Goal: Task Accomplishment & Management: Use online tool/utility

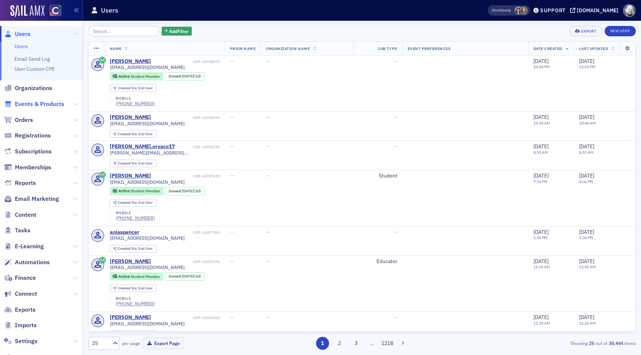
click at [43, 105] on span "Events & Products" at bounding box center [39, 104] width 49 height 8
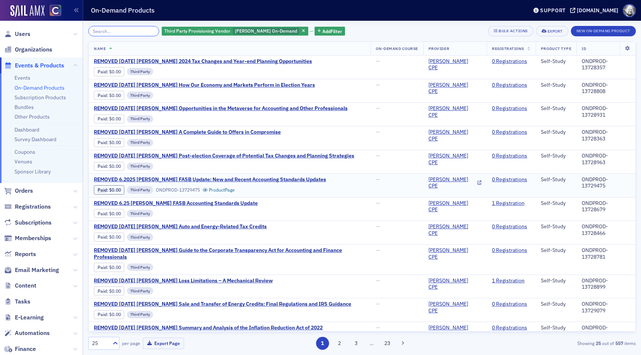
scroll to position [315, 0]
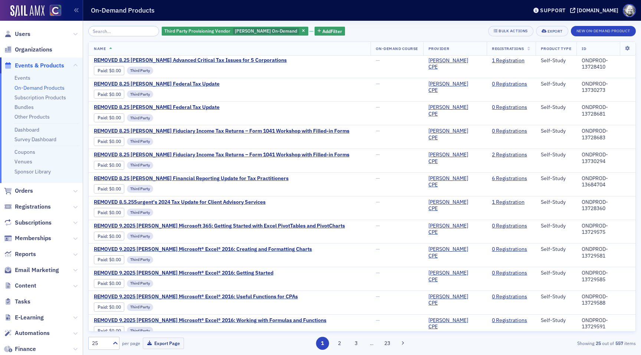
click at [108, 339] on div "25" at bounding box center [99, 343] width 21 height 9
click at [106, 329] on div "500" at bounding box center [104, 325] width 22 height 8
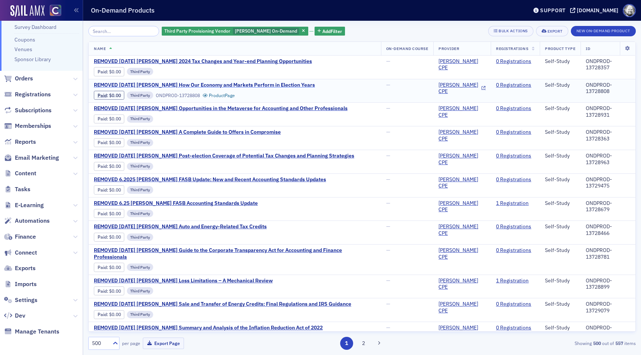
click at [187, 85] on span "REMOVED [DATE] [PERSON_NAME] How Our Economy and Markets Perform in Election Ye…" at bounding box center [204, 85] width 221 height 7
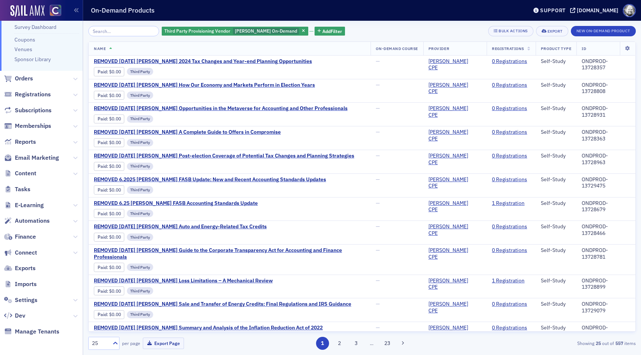
click at [348, 35] on div "Third Party Provisioning Vendor Surgent On-Demand Add Filter Bulk Actions Expor…" at bounding box center [361, 31] width 547 height 10
click at [322, 33] on span "Add Filter" at bounding box center [332, 31] width 20 height 7
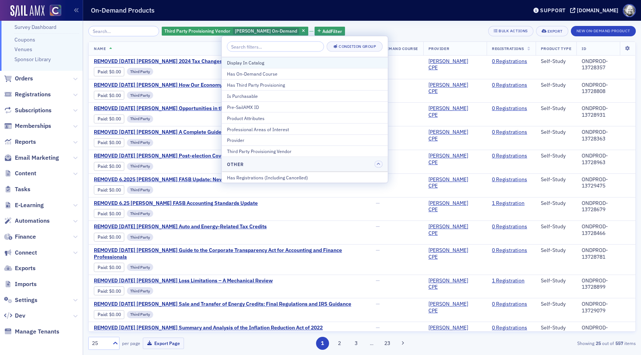
click at [275, 62] on div "Display In Catalog" at bounding box center [305, 62] width 156 height 7
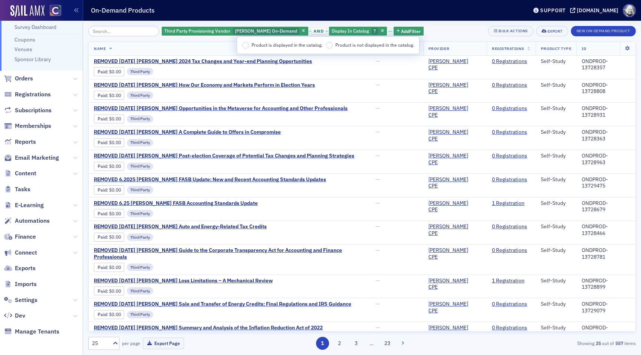
click at [353, 44] on span "Product is not displayed in the catalog." at bounding box center [374, 45] width 79 height 6
click at [333, 44] on input "Product is not displayed in the catalog." at bounding box center [329, 45] width 7 height 7
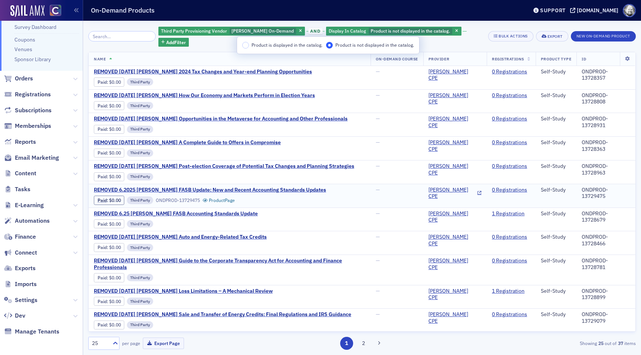
scroll to position [315, 0]
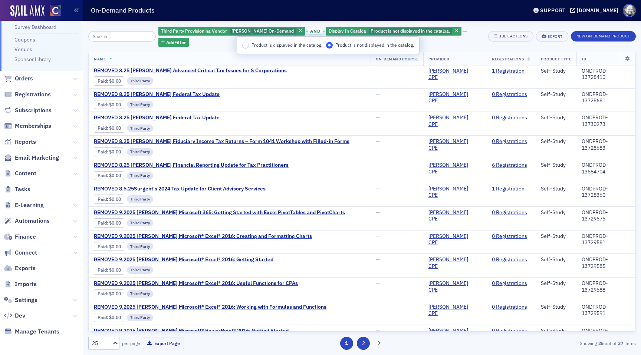
click at [362, 341] on button "2" at bounding box center [363, 343] width 13 height 13
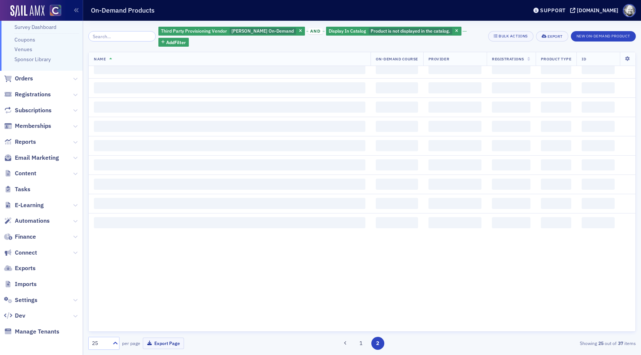
scroll to position [0, 0]
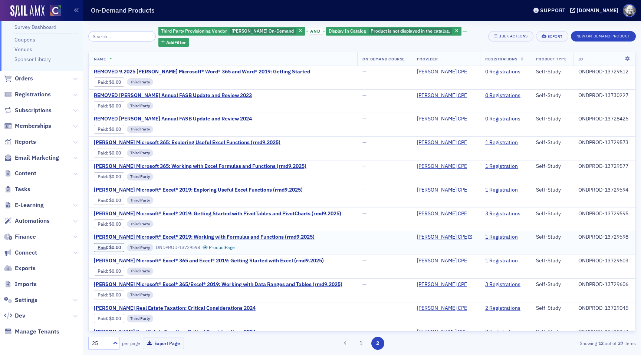
scroll to position [7, 0]
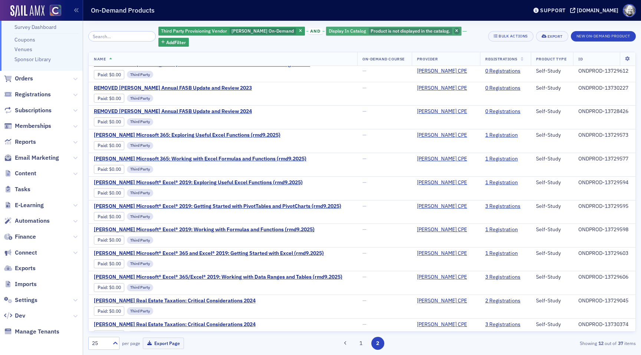
click at [453, 33] on span "button" at bounding box center [456, 31] width 7 height 7
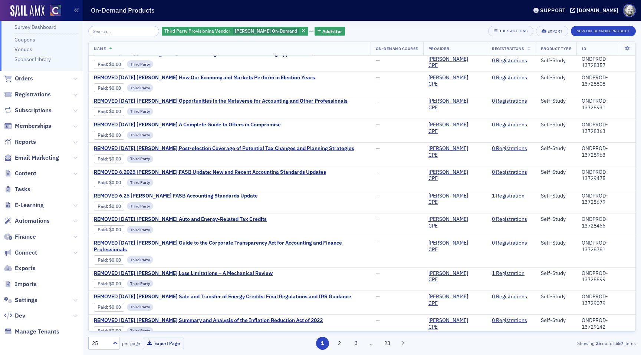
click at [351, 31] on div "Third Party Provisioning Vendor Surgent On-Demand Add Filter Bulk Actions Expor…" at bounding box center [361, 31] width 547 height 10
click at [280, 14] on div "On-Demand Products" at bounding box center [304, 10] width 426 height 14
click at [347, 30] on div "Third Party Provisioning Vendor Surgent On-Demand Add Filter Bulk Actions Expor…" at bounding box center [362, 31] width 548 height 10
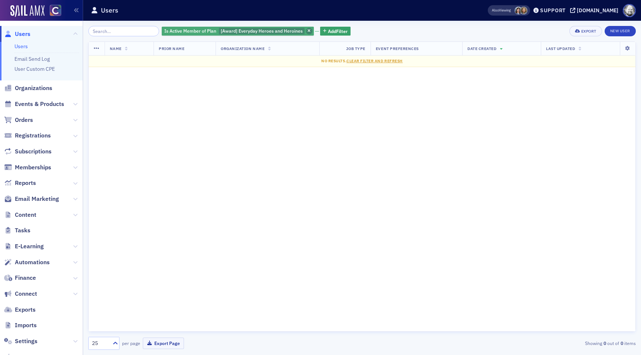
click at [307, 31] on icon "button" at bounding box center [308, 31] width 3 height 4
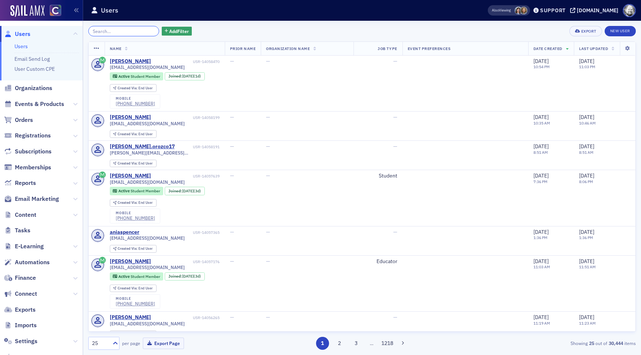
click at [123, 30] on input "search" at bounding box center [123, 31] width 71 height 10
paste input "Heidi ONeil"
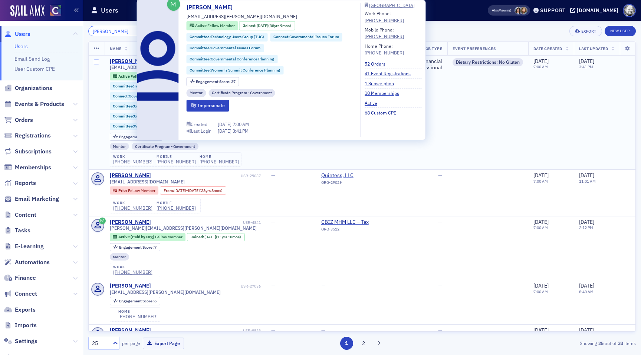
type input "Heidi ONeil"
click at [123, 63] on div "Heidi ONeil" at bounding box center [130, 61] width 41 height 7
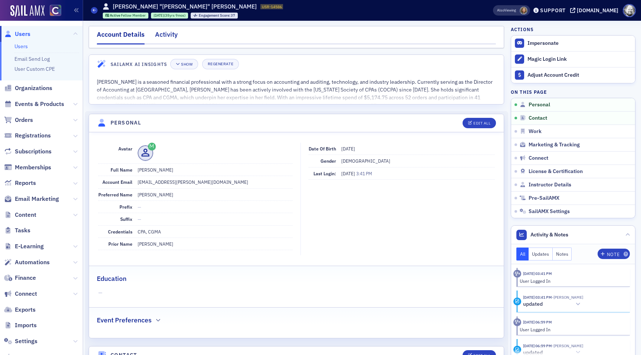
click at [166, 36] on div "Activity" at bounding box center [166, 37] width 23 height 14
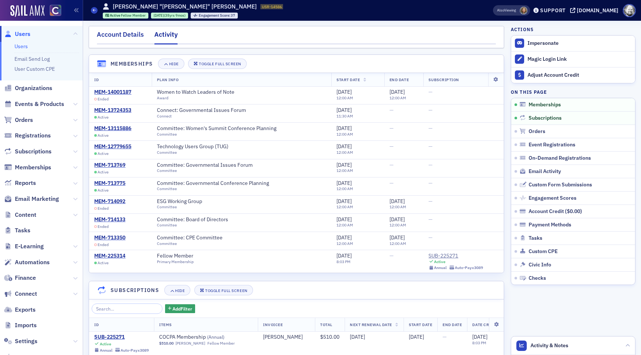
click at [126, 33] on div "Account Details" at bounding box center [120, 37] width 47 height 14
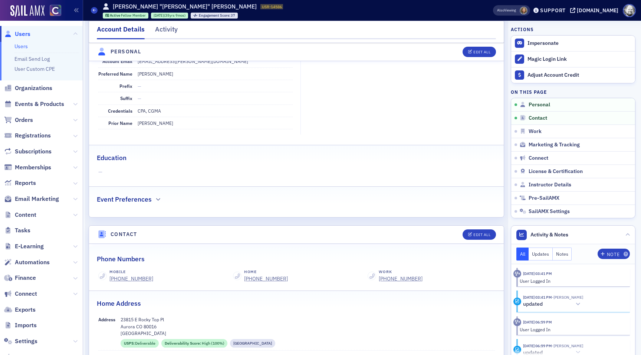
scroll to position [123, 0]
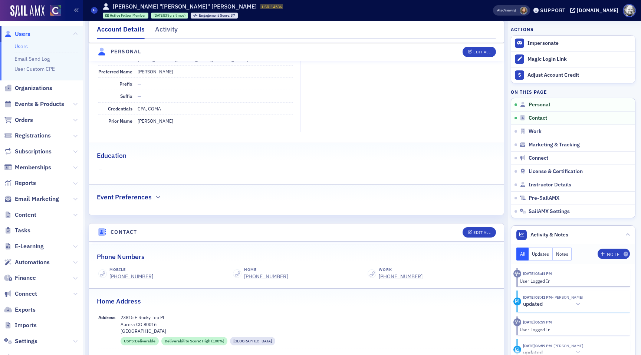
click at [153, 192] on div "Event Preferences" at bounding box center [296, 193] width 399 height 17
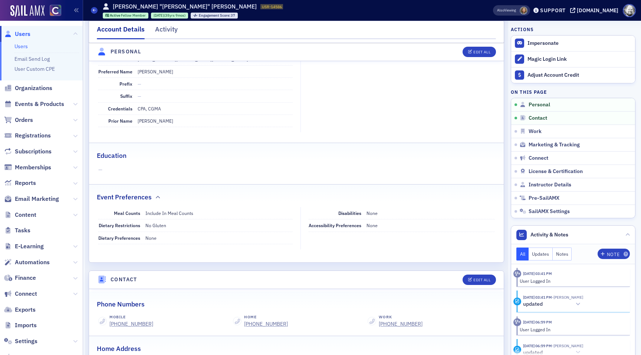
click at [153, 192] on div "Event Preferences" at bounding box center [296, 193] width 399 height 17
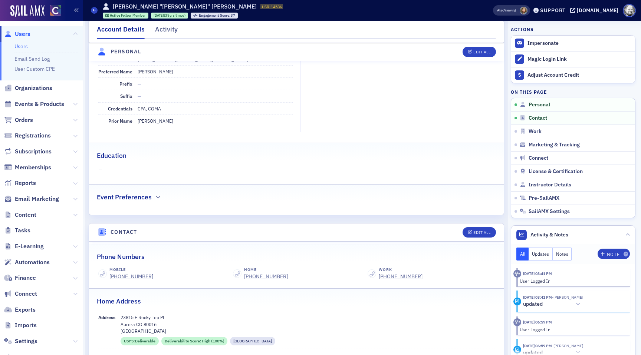
click at [153, 192] on div "Event Preferences" at bounding box center [296, 193] width 399 height 17
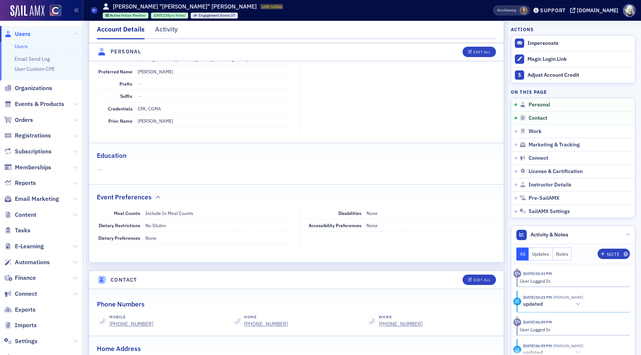
click at [153, 192] on div "Event Preferences" at bounding box center [296, 193] width 399 height 17
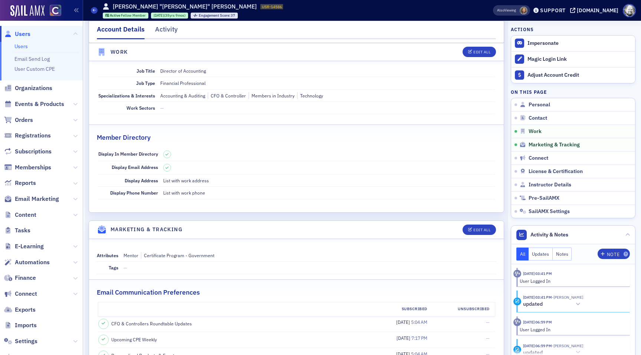
scroll to position [640, 0]
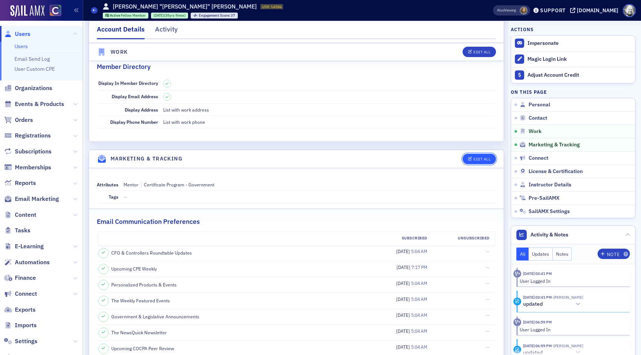
click at [475, 160] on div "Edit All" at bounding box center [481, 159] width 17 height 4
select select "US"
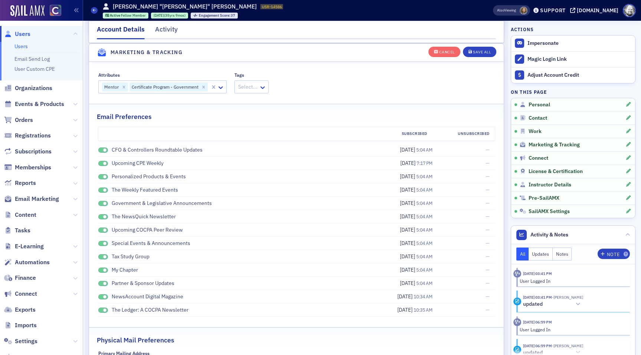
scroll to position [894, 0]
click at [223, 83] on div at bounding box center [221, 87] width 9 height 8
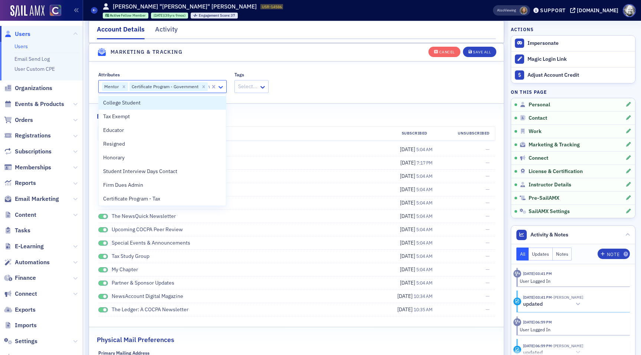
type input "wo"
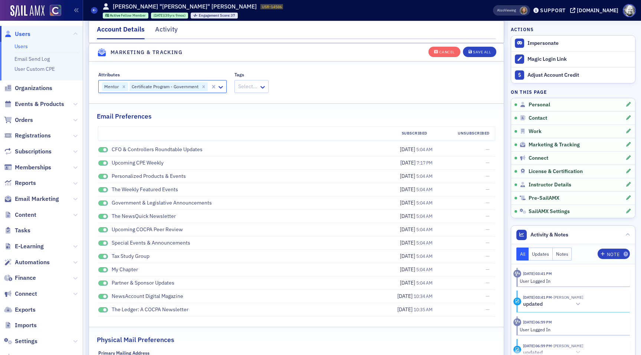
click at [244, 84] on div at bounding box center [247, 86] width 21 height 9
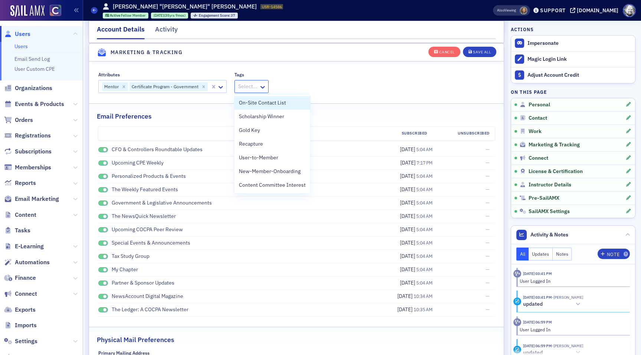
type input "w"
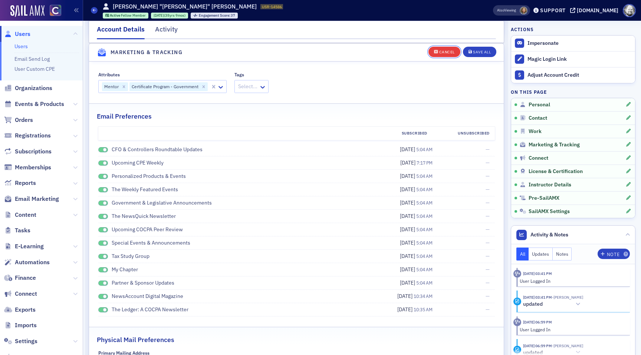
click at [448, 53] on div "Cancel" at bounding box center [447, 52] width 16 height 4
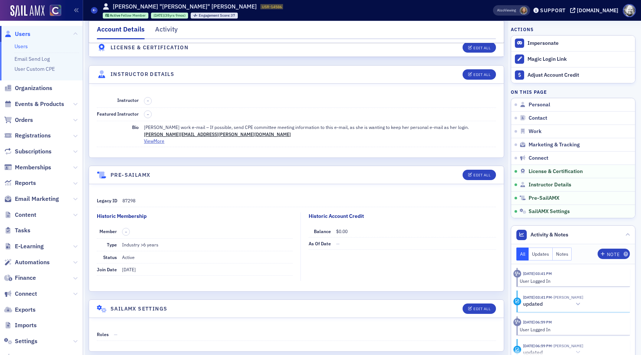
scroll to position [1523, 0]
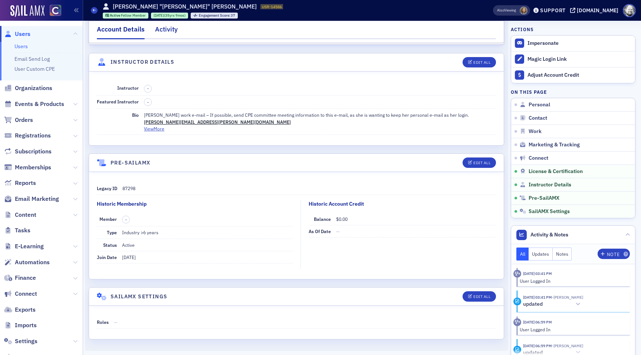
click at [162, 32] on div "Activity" at bounding box center [166, 31] width 23 height 14
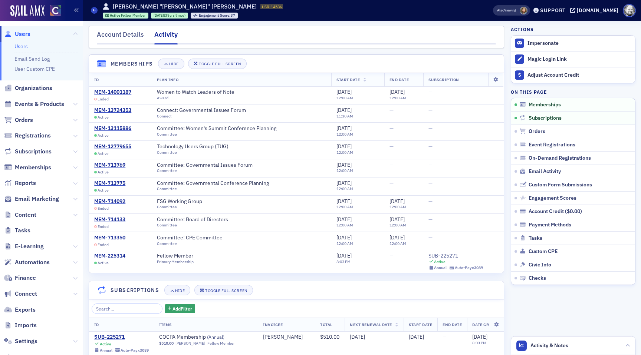
click at [527, 13] on span at bounding box center [523, 11] width 8 height 8
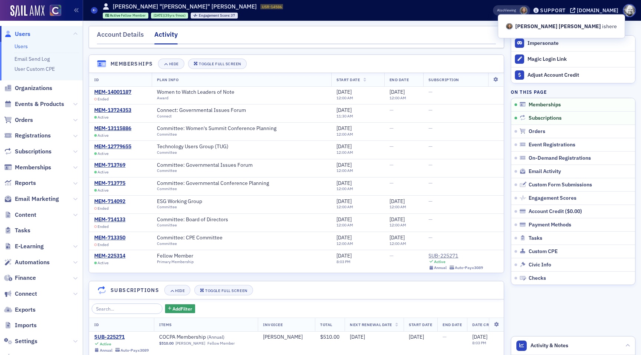
click at [527, 13] on span at bounding box center [523, 11] width 8 height 8
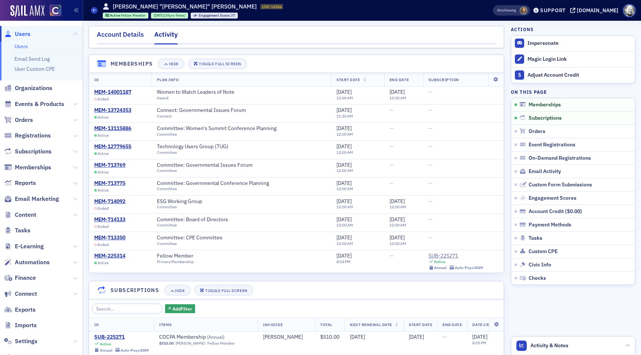
click at [120, 34] on div "Account Details" at bounding box center [120, 37] width 47 height 14
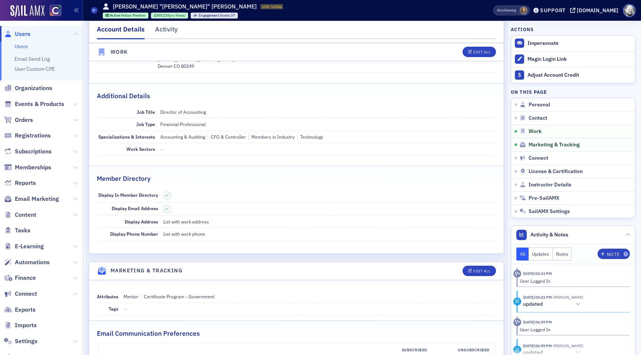
scroll to position [553, 0]
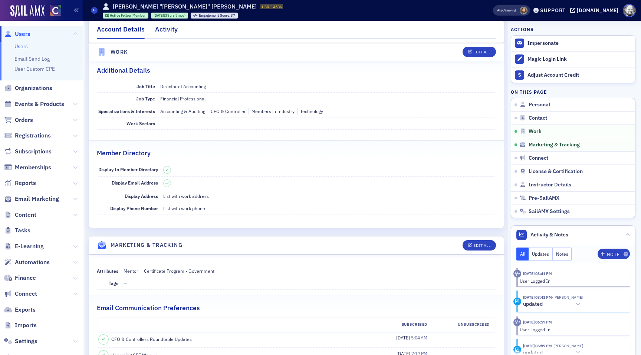
click at [165, 32] on div "Activity" at bounding box center [166, 31] width 23 height 14
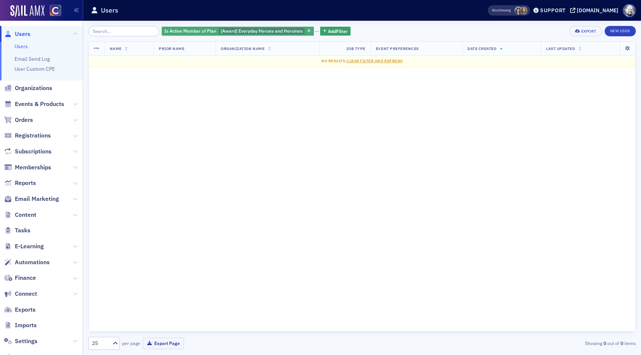
click at [193, 28] on span "Is Active Member of Plan" at bounding box center [190, 31] width 52 height 6
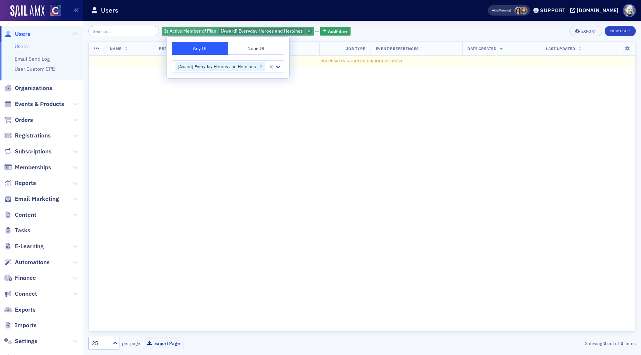
click at [307, 29] on icon "button" at bounding box center [308, 31] width 3 height 4
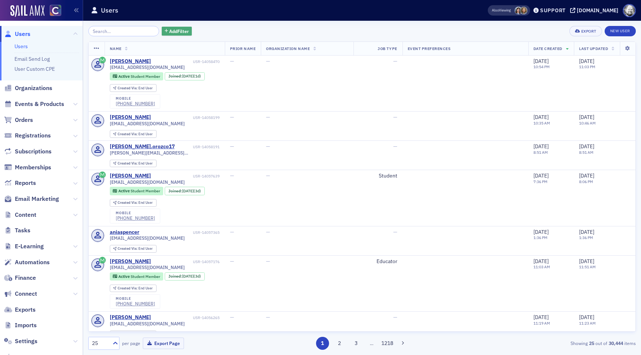
click at [174, 29] on span "Add Filter" at bounding box center [179, 31] width 20 height 7
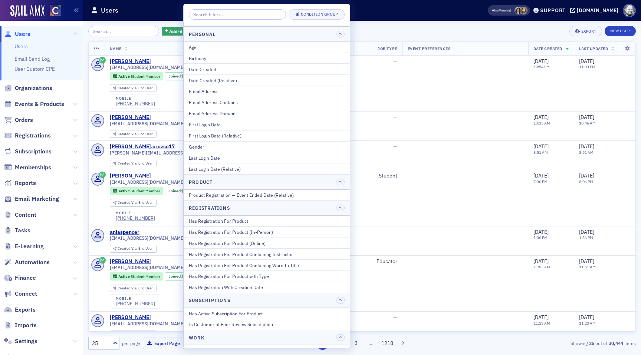
scroll to position [943, 0]
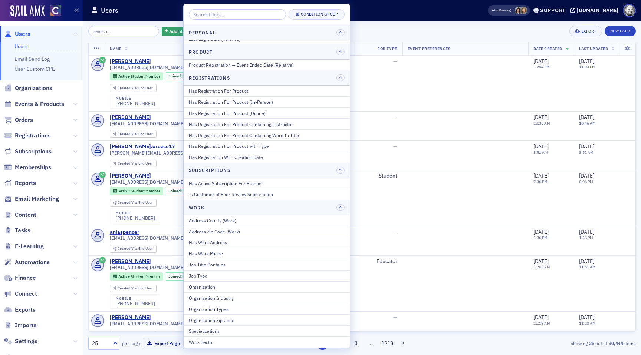
click at [148, 46] on th "Name" at bounding box center [165, 49] width 120 height 14
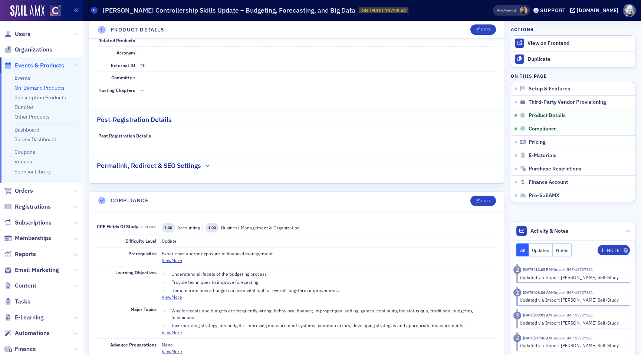
scroll to position [112, 0]
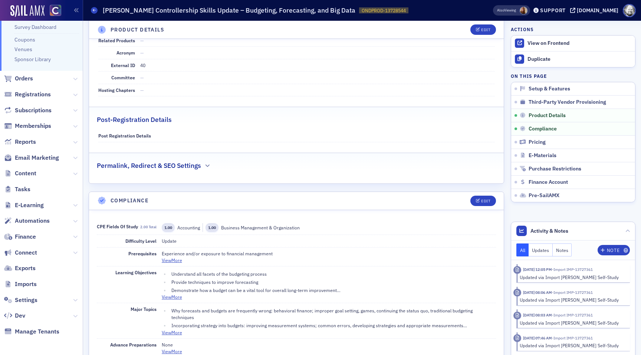
click at [27, 288] on span "Imports" at bounding box center [41, 285] width 83 height 16
click at [26, 284] on span "Imports" at bounding box center [26, 284] width 22 height 8
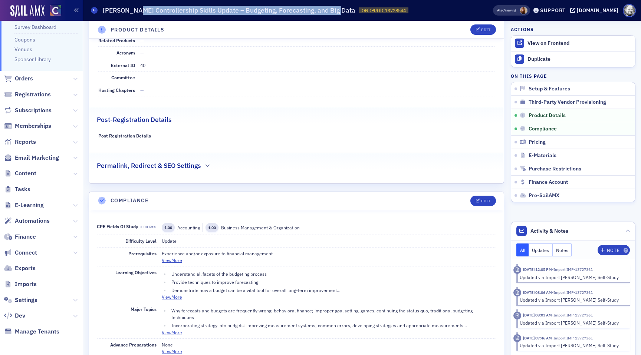
drag, startPoint x: 133, startPoint y: 9, endPoint x: 328, endPoint y: 16, distance: 194.8
click at [329, 16] on div "On-Demand Products [PERSON_NAME] Controllership Skills Update – Budgeting, Fore…" at bounding box center [280, 10] width 379 height 14
copy h1 "Controllership Skills Update – Budgeting, Forecasting, and Big Data"
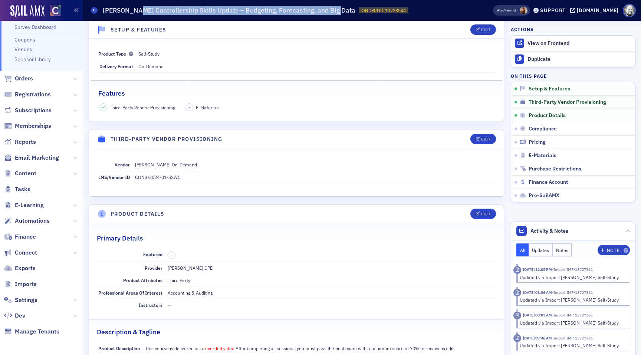
scroll to position [38, 0]
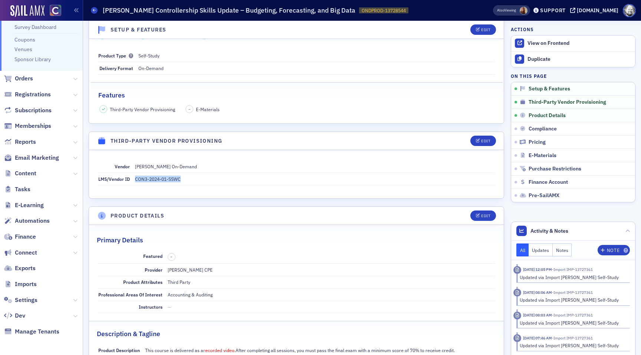
drag, startPoint x: 135, startPoint y: 177, endPoint x: 182, endPoint y: 179, distance: 46.4
click at [182, 179] on dd "CON3-2024-01-SSWC" at bounding box center [315, 179] width 360 height 12
copy dd "CON3-2024-01-SSWC"
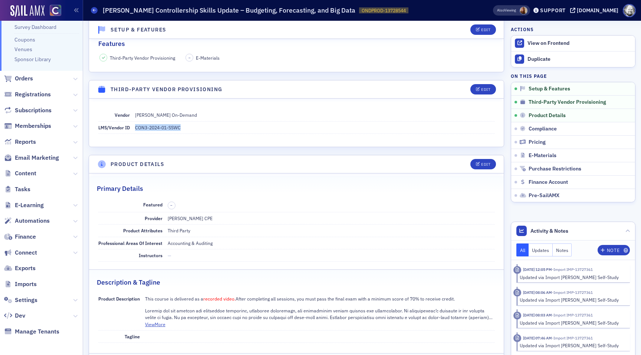
scroll to position [0, 0]
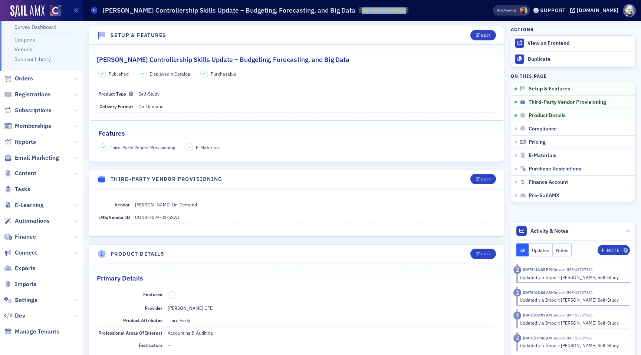
drag, startPoint x: 339, startPoint y: 10, endPoint x: 389, endPoint y: 11, distance: 49.7
click at [389, 11] on div "On-Demand Products [PERSON_NAME] Controllership Skills Update – Budgeting, Fore…" at bounding box center [280, 10] width 379 height 14
copy span "ONDPROD-13728544"
click at [106, 60] on h2 "Surgent's Controllership Skills Update – Budgeting, Forecasting, and Big Data" at bounding box center [223, 60] width 252 height 10
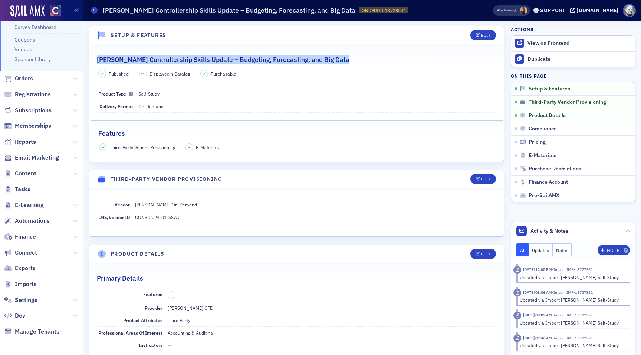
click at [106, 60] on h2 "Surgent's Controllership Skills Update – Budgeting, Forecasting, and Big Data" at bounding box center [223, 60] width 252 height 10
copy h2 "Surgent's Controllership Skills Update – Budgeting, Forecasting, and Big Data"
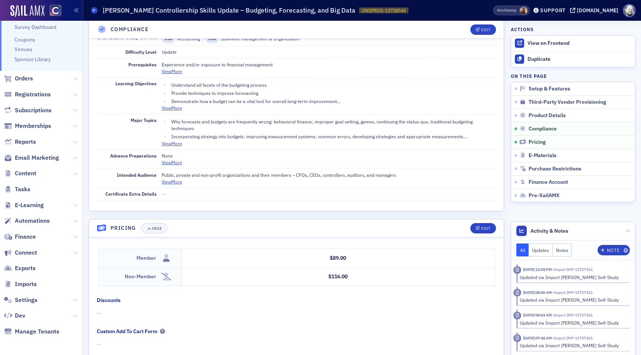
scroll to position [623, 0]
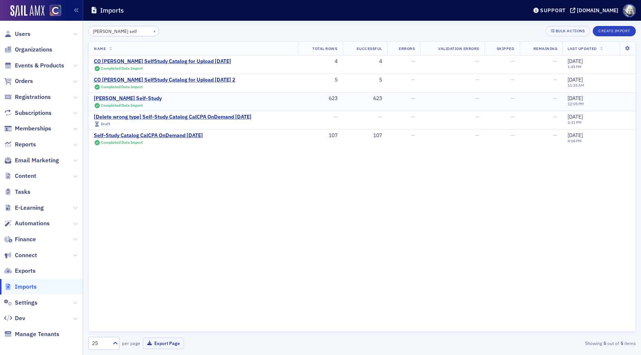
type input "surgent self"
click at [119, 98] on div "Surgent Self-Study" at bounding box center [128, 98] width 68 height 7
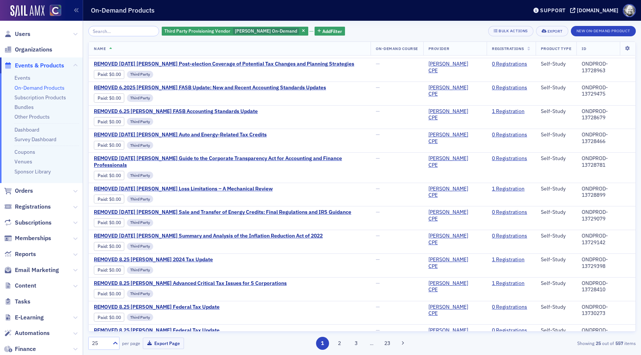
scroll to position [315, 0]
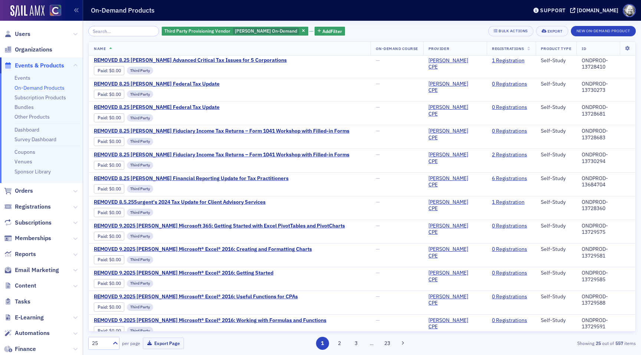
click at [296, 26] on div "Third Party Provisioning Vendor [PERSON_NAME] On-Demand Add Filter" at bounding box center [253, 31] width 183 height 10
click at [322, 30] on span "Add Filter" at bounding box center [332, 31] width 20 height 7
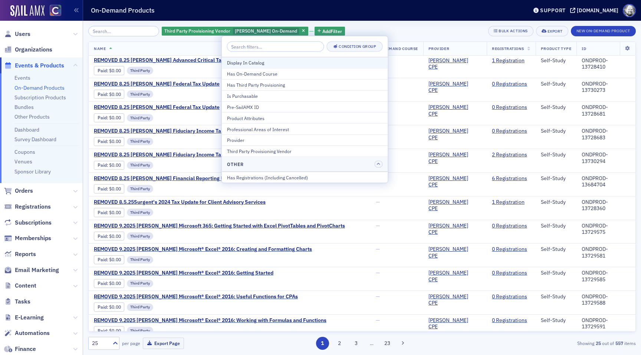
click at [295, 63] on div "Display In Catalog" at bounding box center [305, 62] width 156 height 7
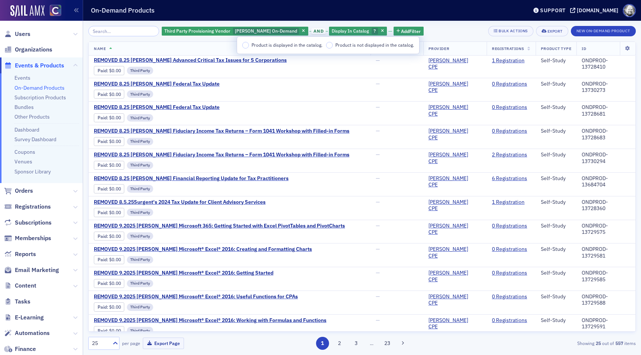
click at [353, 47] on span "Product is not displayed in the catalog." at bounding box center [374, 45] width 79 height 6
click at [333, 47] on input "Product is not displayed in the catalog." at bounding box center [329, 45] width 7 height 7
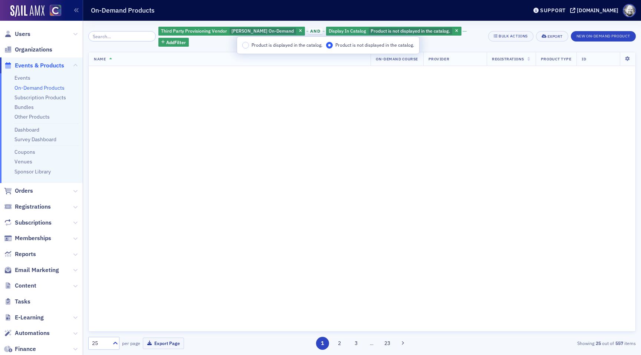
scroll to position [315, 0]
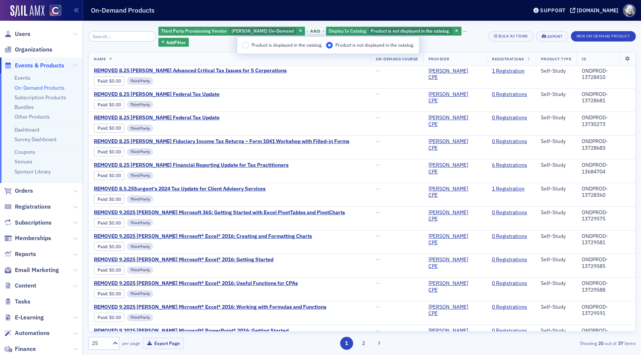
click at [481, 21] on div "Third Party Provisioning Vendor Surgent On-Demand and Display In Catalog Produc…" at bounding box center [361, 188] width 547 height 334
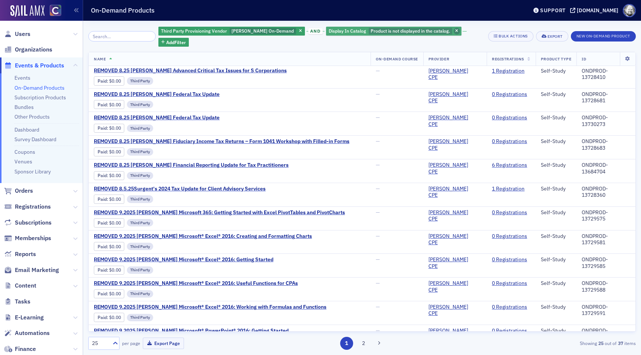
click at [453, 29] on span "button" at bounding box center [456, 31] width 7 height 7
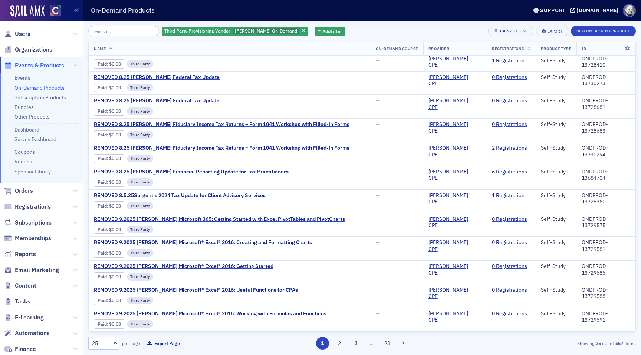
scroll to position [315, 0]
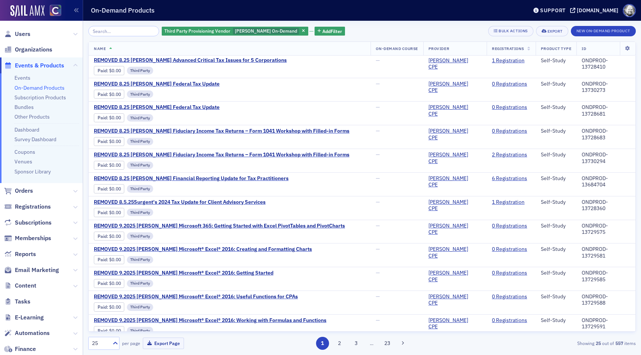
click at [120, 25] on div "Third Party Provisioning Vendor Surgent On-Demand Add Filter Bulk Actions Expor…" at bounding box center [361, 188] width 547 height 334
click at [119, 30] on input "search" at bounding box center [123, 31] width 71 height 10
paste input "Surgent's Max the Tax: Metaverse"
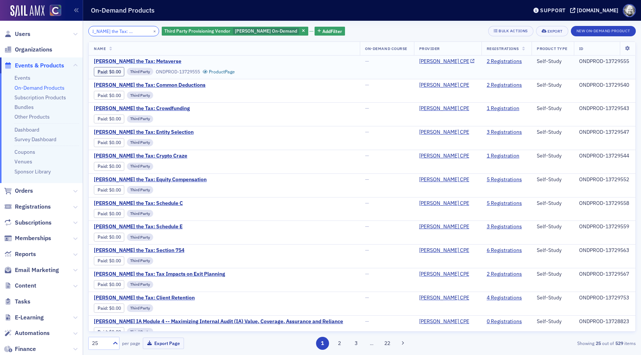
type input "Surgent's Max the Tax: Metaverse"
click at [156, 58] on span "Surgent's Max the Tax: Metaverse" at bounding box center [156, 61] width 125 height 7
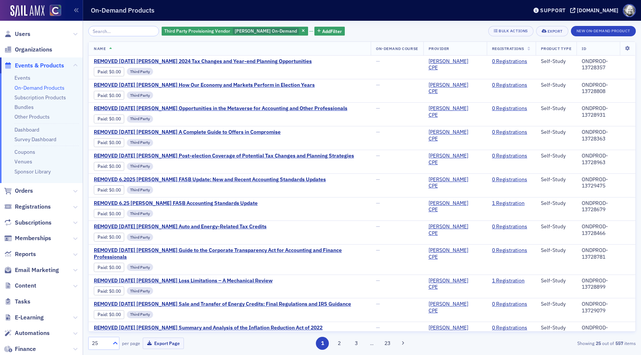
click at [110, 340] on div at bounding box center [114, 344] width 9 height 8
click at [109, 326] on div "500" at bounding box center [104, 325] width 22 height 8
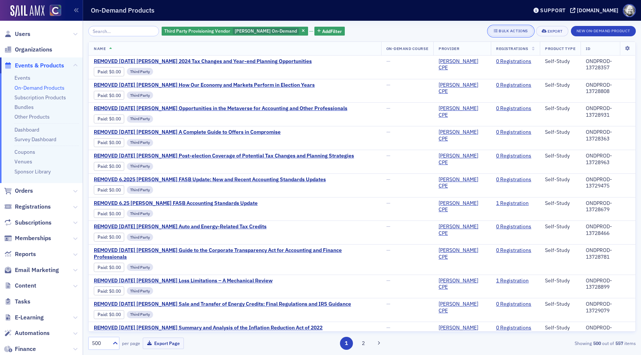
click at [501, 32] on div "Bulk Actions" at bounding box center [513, 31] width 29 height 4
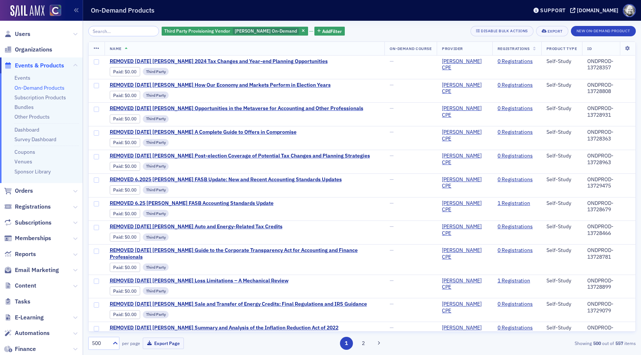
click at [96, 51] on icon at bounding box center [97, 49] width 6 height 6
click at [122, 38] on div "Select All Rows on Page" at bounding box center [137, 36] width 51 height 4
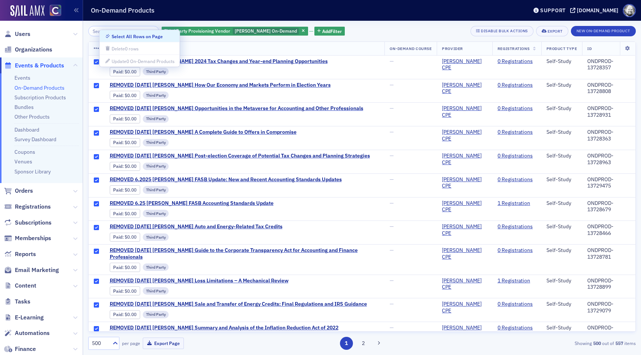
checkbox input "true"
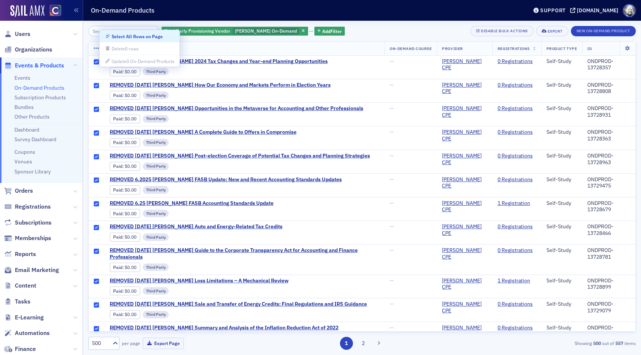
checkbox input "true"
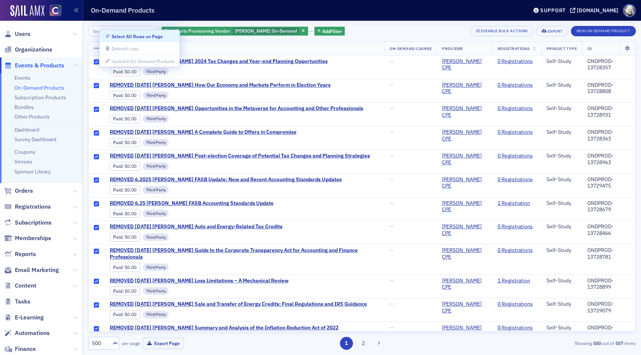
checkbox input "true"
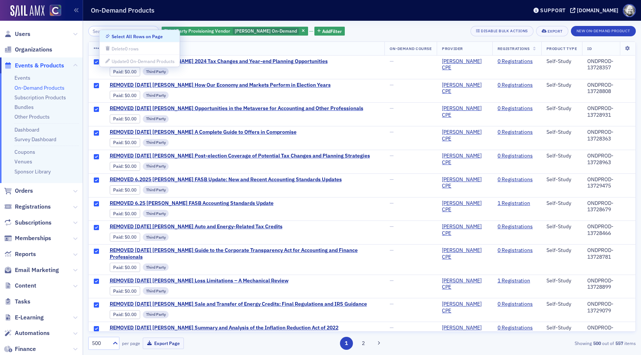
checkbox input "true"
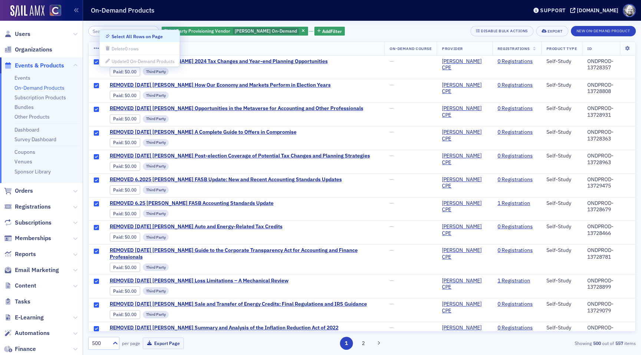
checkbox input "true"
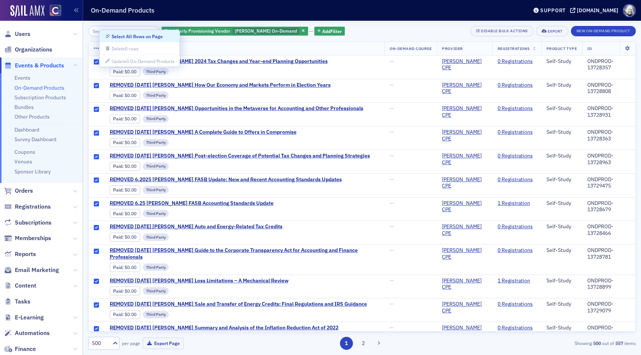
checkbox input "true"
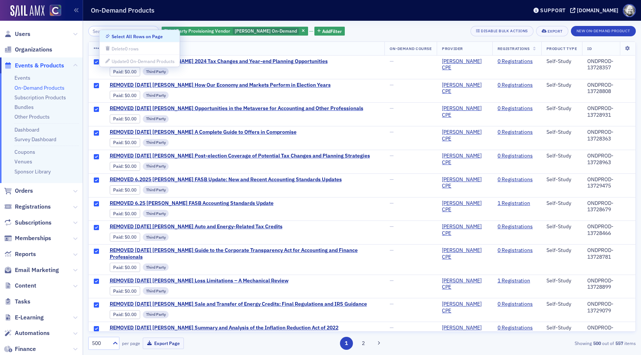
checkbox input "true"
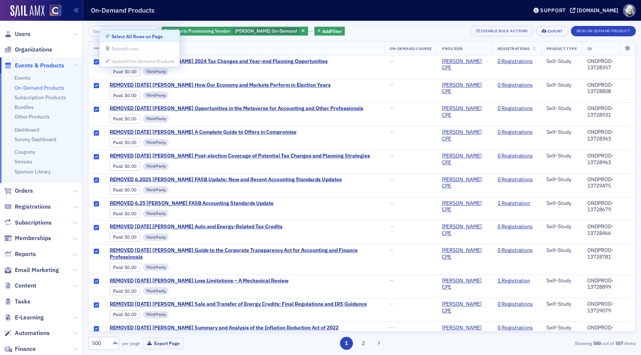
checkbox input "true"
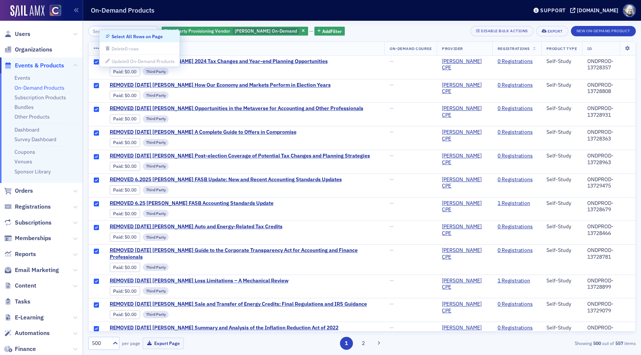
checkbox input "true"
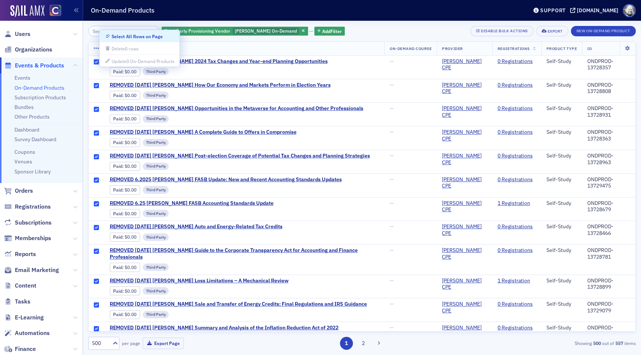
checkbox input "true"
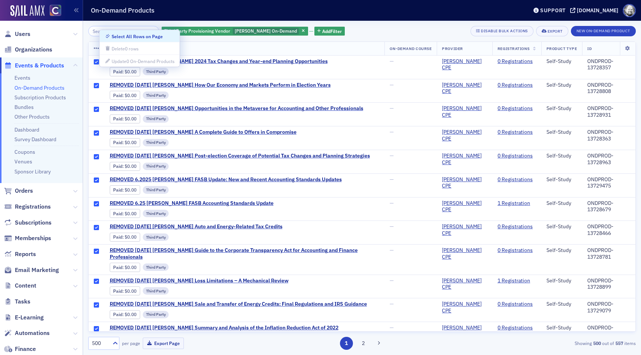
checkbox input "true"
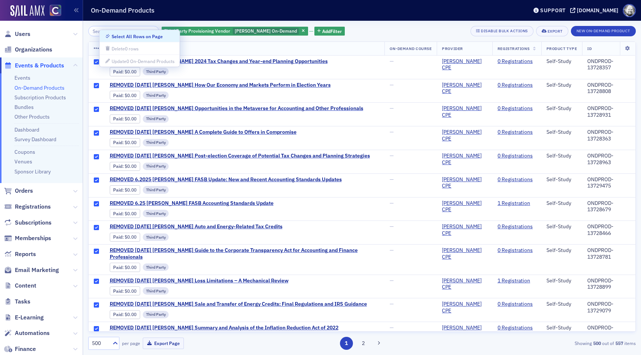
checkbox input "true"
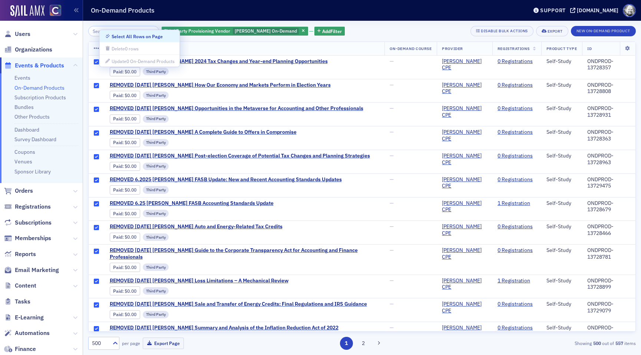
checkbox input "true"
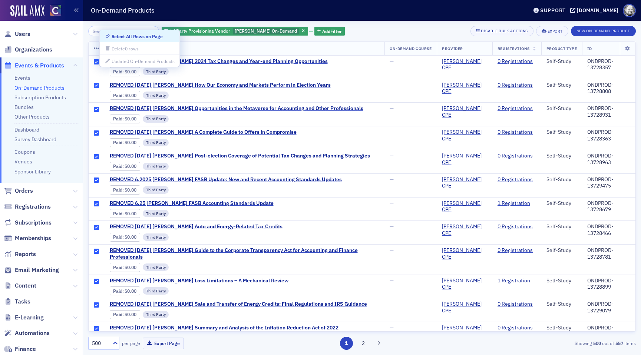
checkbox input "true"
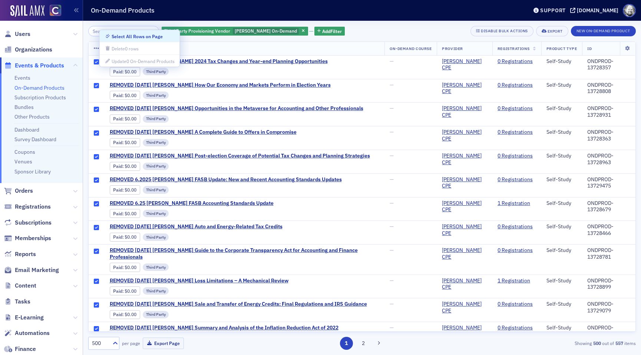
checkbox input "true"
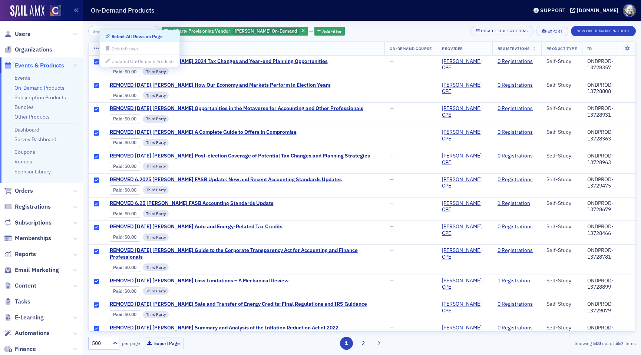
checkbox input "true"
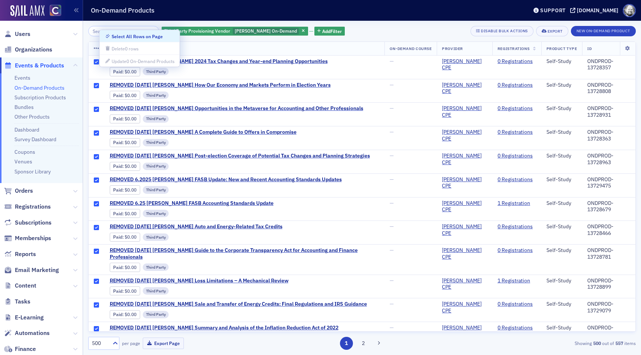
checkbox input "true"
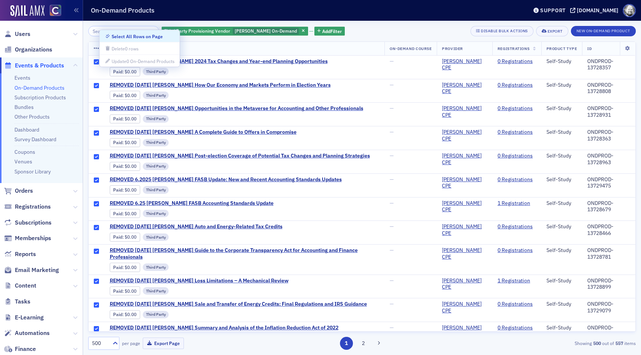
checkbox input "true"
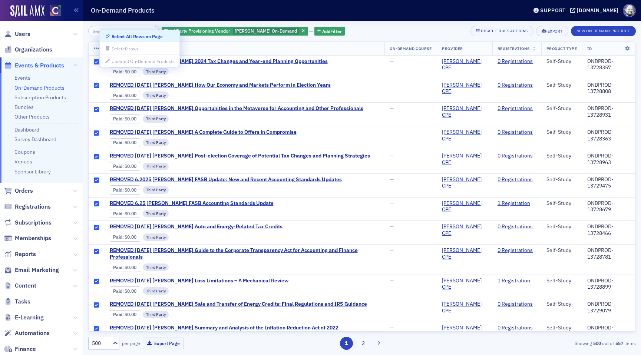
checkbox input "true"
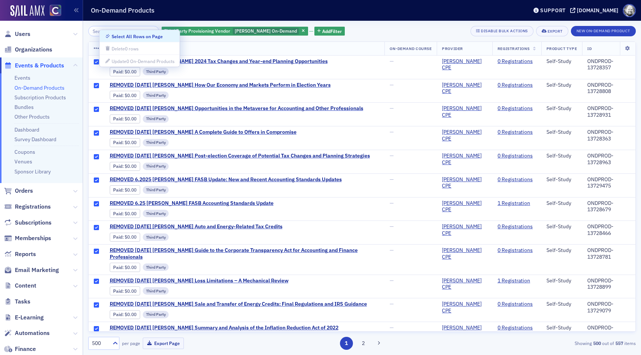
checkbox input "true"
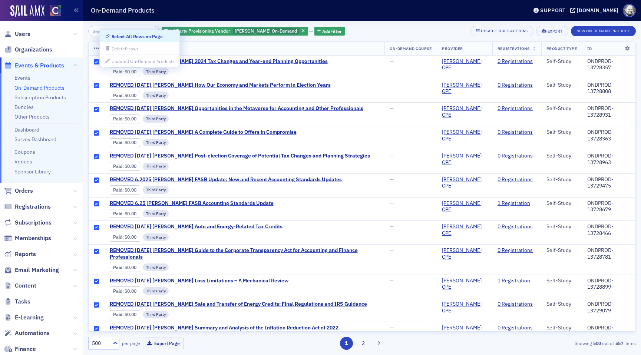
checkbox input "true"
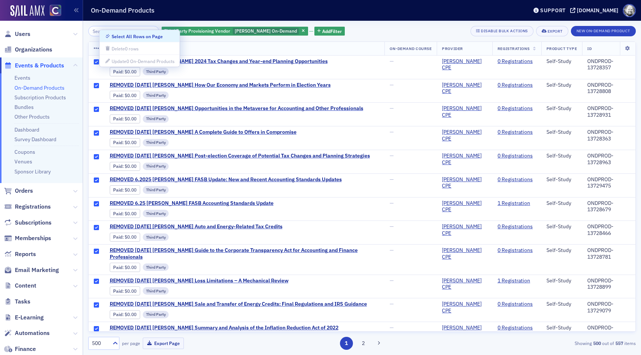
checkbox input "true"
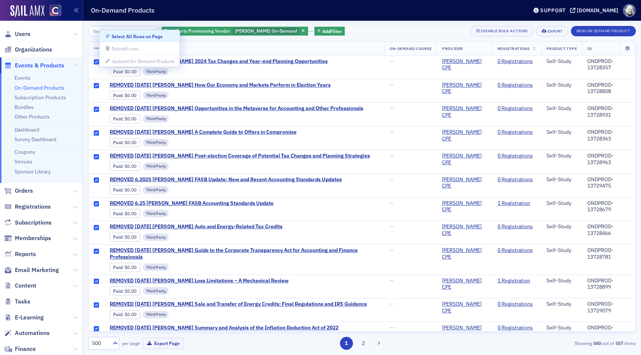
checkbox input "true"
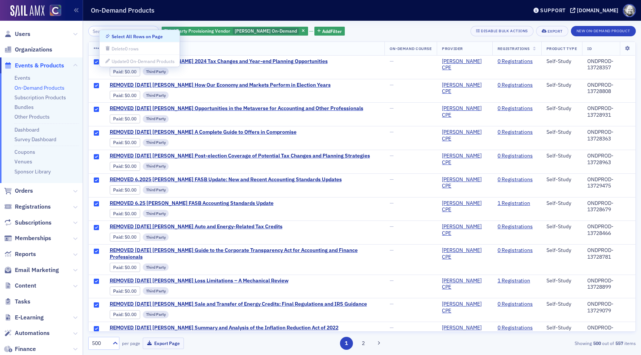
checkbox input "true"
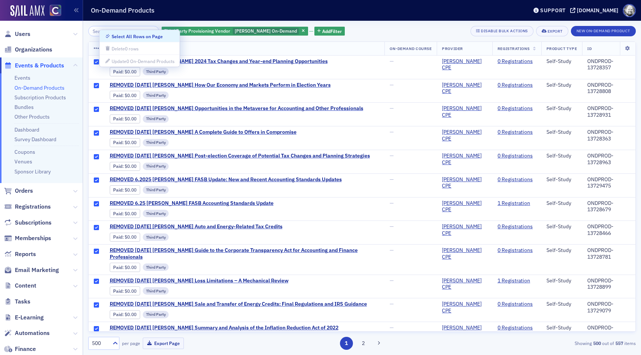
checkbox input "true"
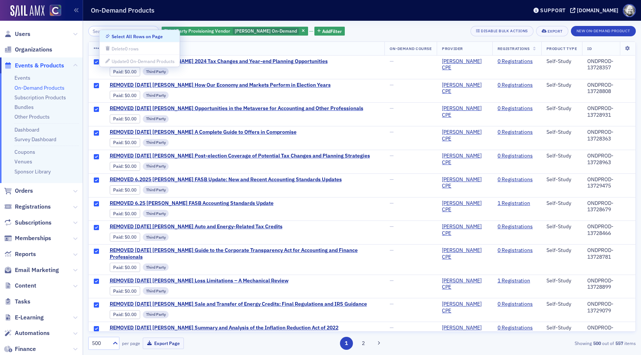
checkbox input "true"
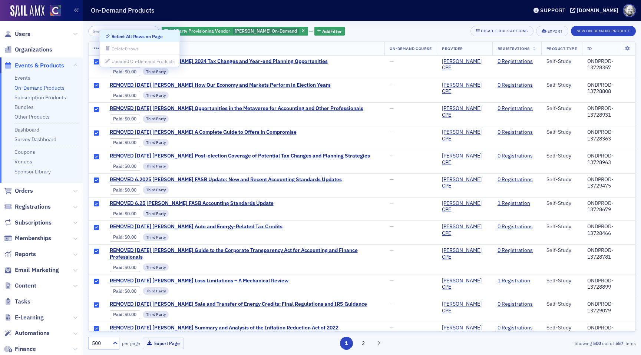
checkbox input "true"
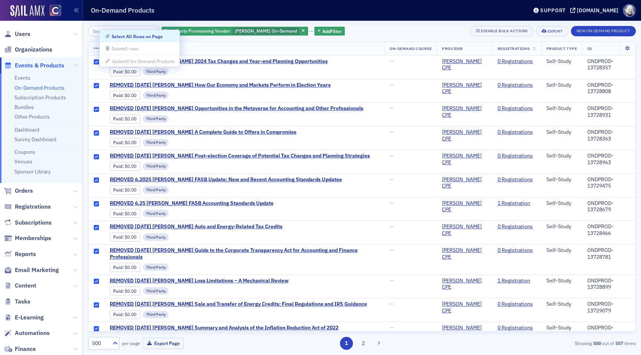
checkbox input "true"
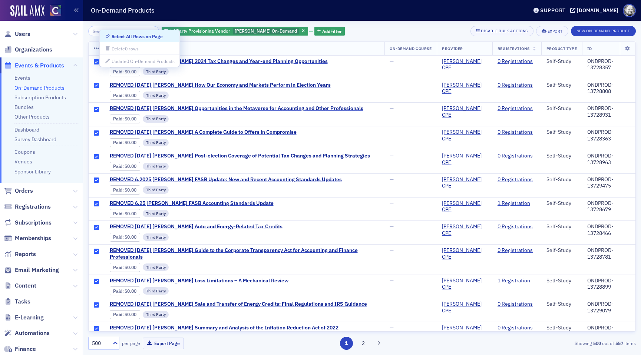
checkbox input "true"
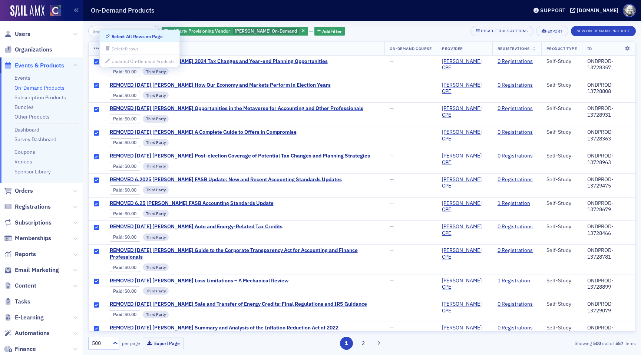
checkbox input "true"
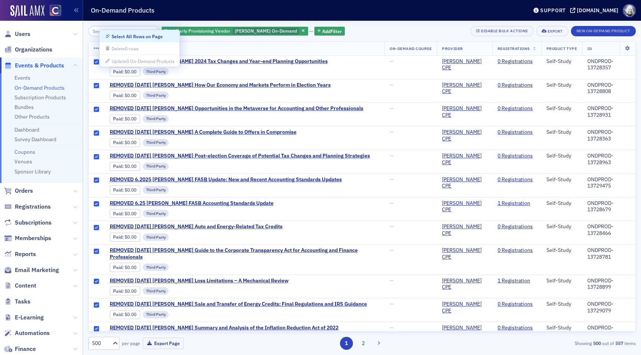
checkbox input "true"
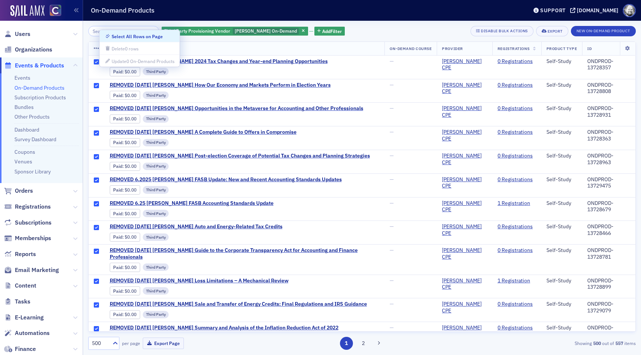
checkbox input "true"
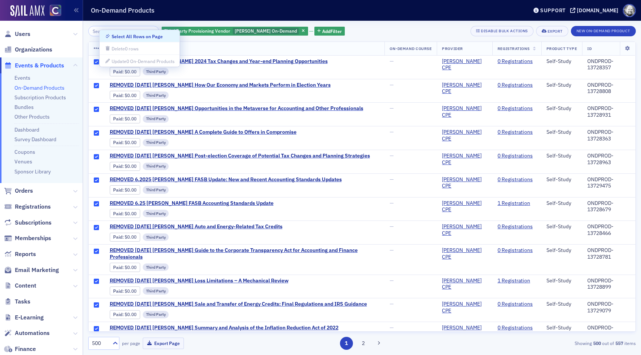
checkbox input "true"
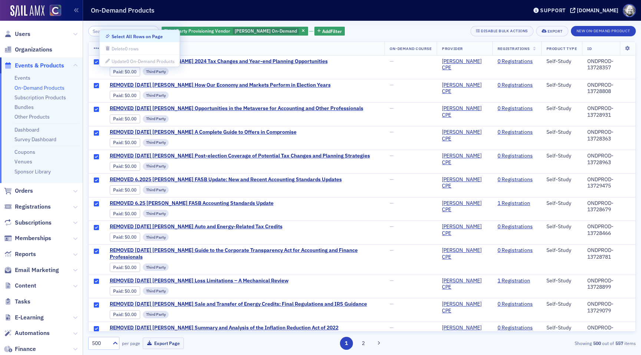
checkbox input "true"
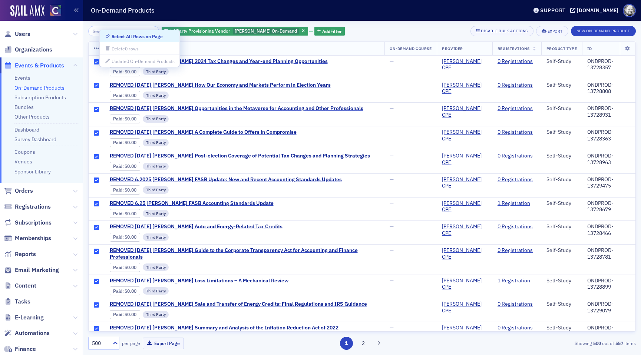
checkbox input "true"
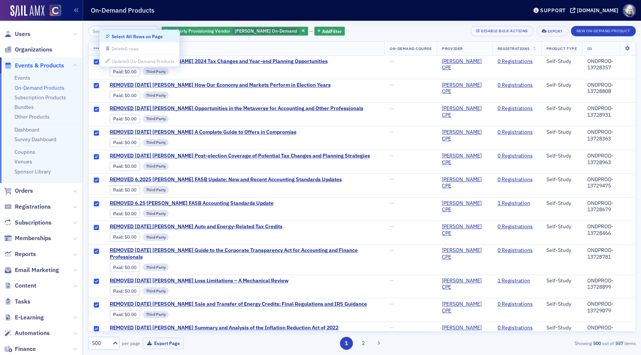
checkbox input "true"
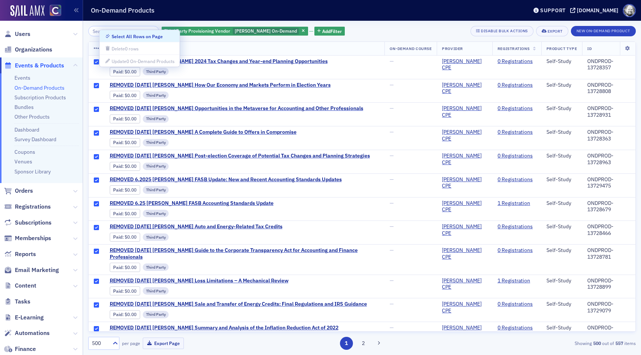
checkbox input "true"
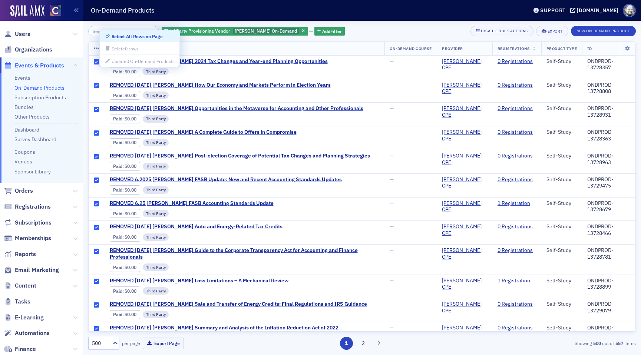
checkbox input "true"
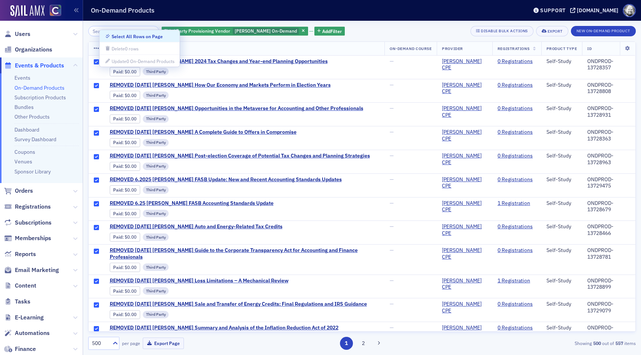
checkbox input "true"
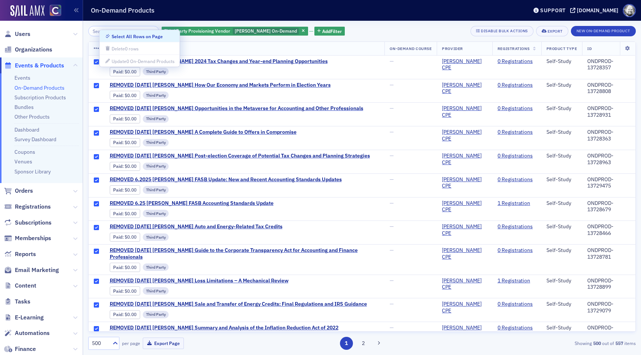
checkbox input "true"
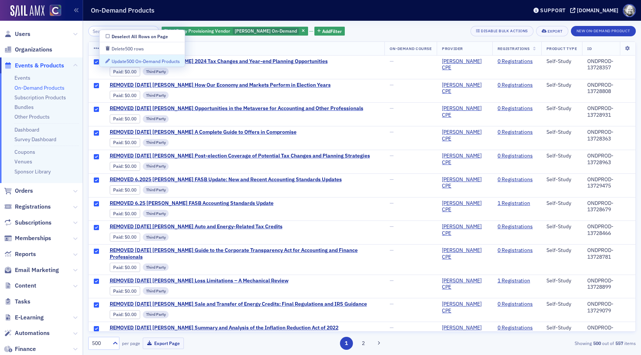
click at [126, 62] on div "Update 500 On-Demand Products" at bounding box center [146, 61] width 68 height 4
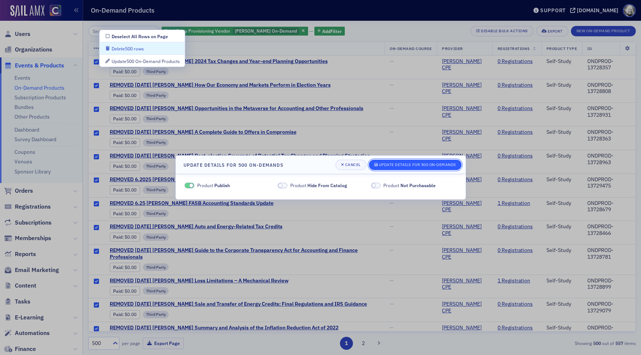
click at [396, 164] on div "Update Details for 500 On-Demands" at bounding box center [417, 165] width 77 height 4
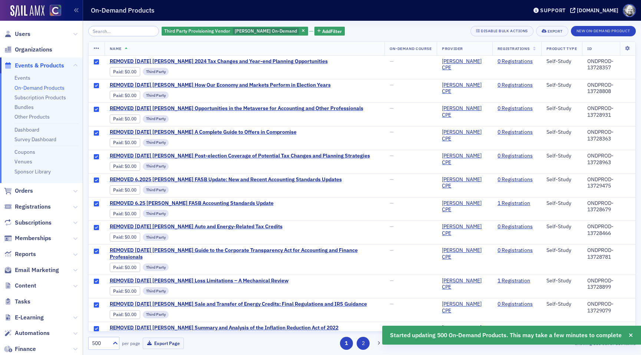
click at [362, 343] on button "2" at bounding box center [363, 343] width 13 height 13
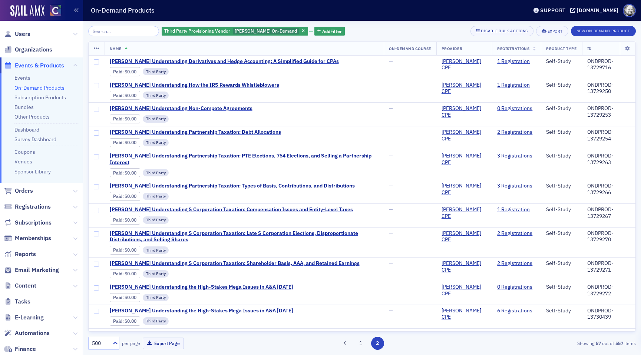
click at [95, 46] on icon at bounding box center [97, 49] width 6 height 6
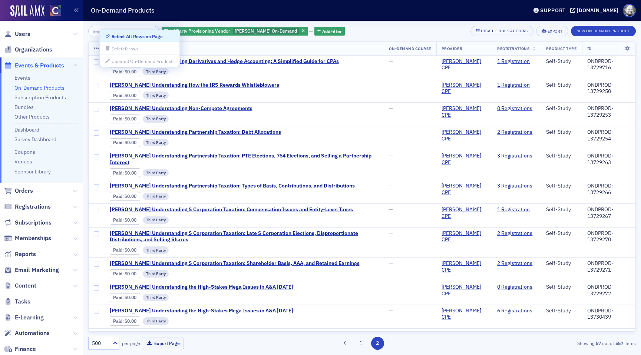
click at [124, 35] on div "Select All Rows on Page" at bounding box center [137, 36] width 51 height 4
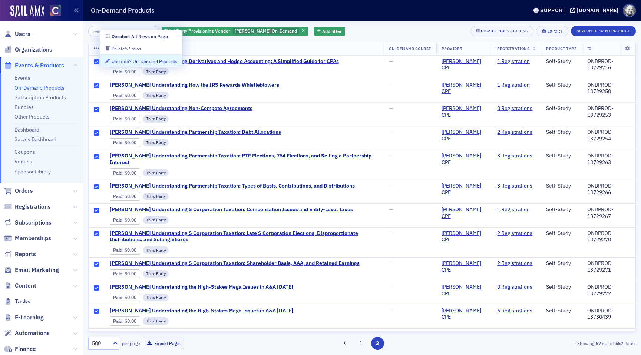
click at [132, 57] on div "Update 57 On-Demand Products" at bounding box center [141, 60] width 72 height 7
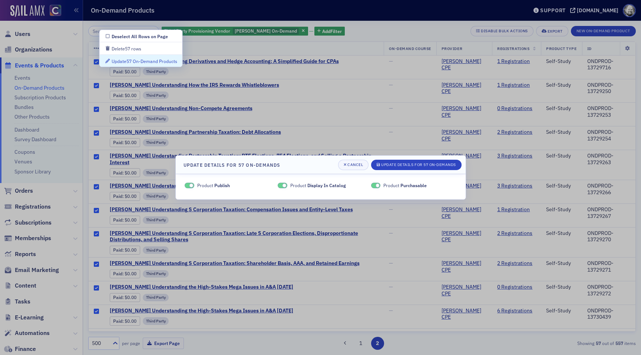
click at [283, 186] on span at bounding box center [285, 186] width 4 height 4
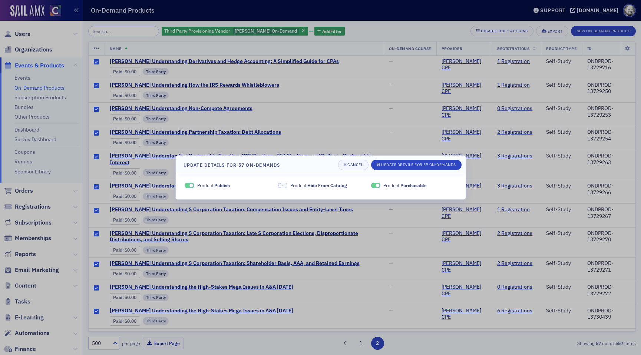
click at [376, 185] on span at bounding box center [378, 186] width 4 height 4
click at [409, 163] on div "Update Details for 57 On-Demands" at bounding box center [418, 165] width 75 height 4
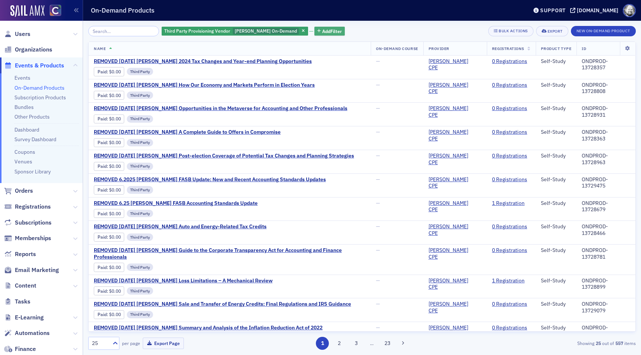
click at [314, 27] on button "Add Filter" at bounding box center [329, 31] width 30 height 9
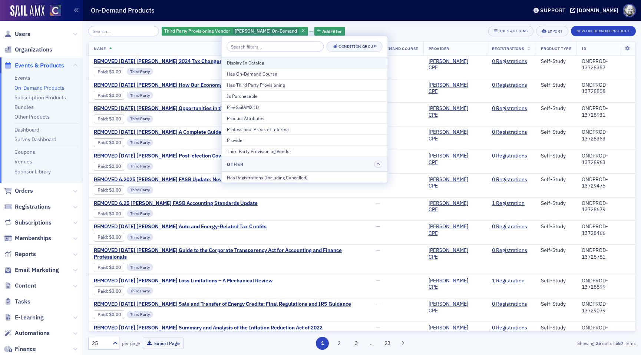
click at [283, 63] on div "Display In Catalog" at bounding box center [305, 62] width 156 height 7
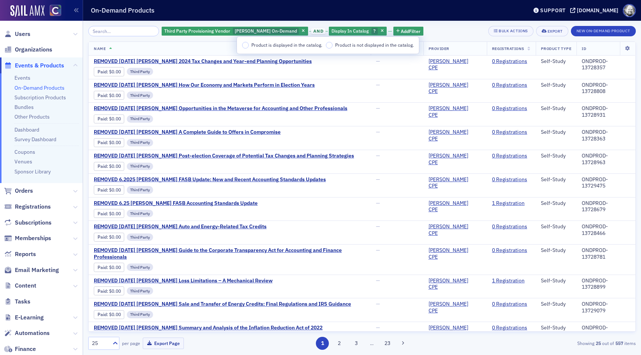
click at [354, 44] on span "Product is not displayed in the catalog." at bounding box center [374, 45] width 79 height 6
click at [333, 44] on input "Product is not displayed in the catalog." at bounding box center [329, 45] width 7 height 7
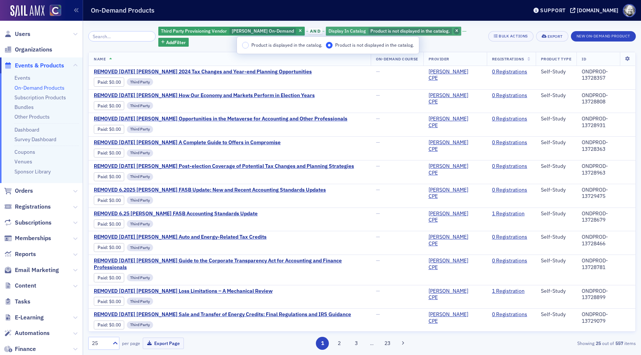
click at [455, 31] on icon "button" at bounding box center [456, 31] width 3 height 4
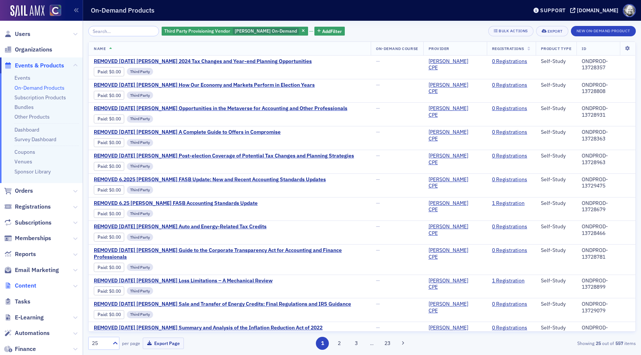
scroll to position [112, 0]
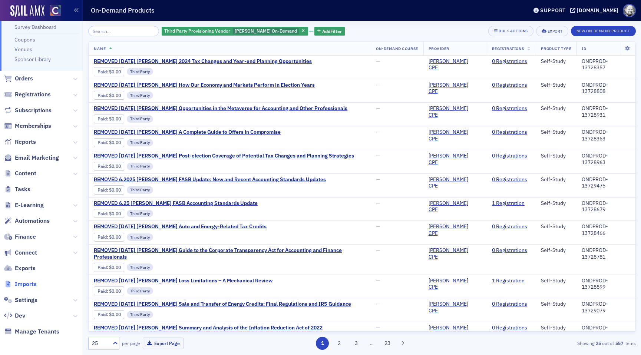
click at [30, 284] on span "Imports" at bounding box center [26, 284] width 22 height 8
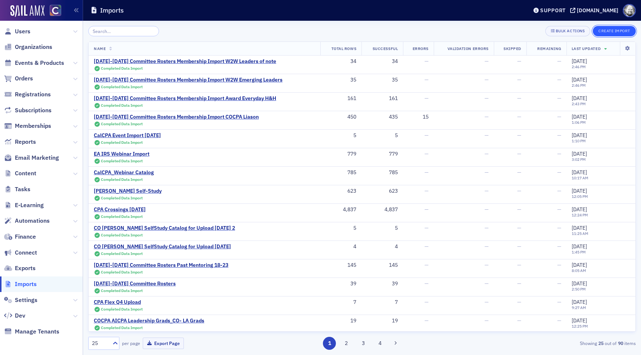
click at [614, 32] on button "Create Import" at bounding box center [614, 31] width 43 height 10
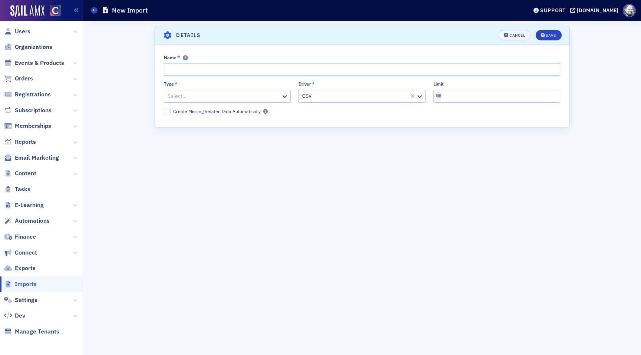
click at [191, 69] on input "Name *" at bounding box center [362, 69] width 396 height 13
paste input "CO [PERSON_NAME] SelfStudyCatalog [DATE]"
type input "CO [PERSON_NAME] SelfStudyCatalog [DATE]"
click at [198, 99] on div at bounding box center [223, 96] width 113 height 9
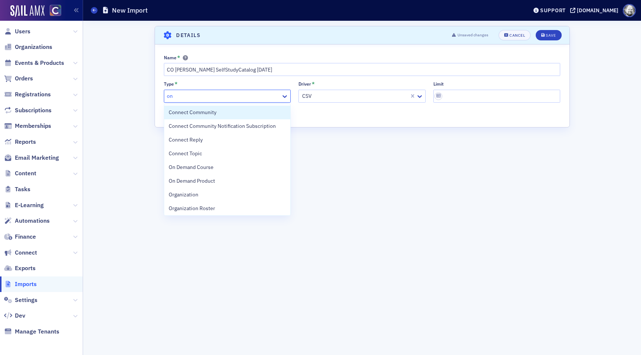
type input "on d"
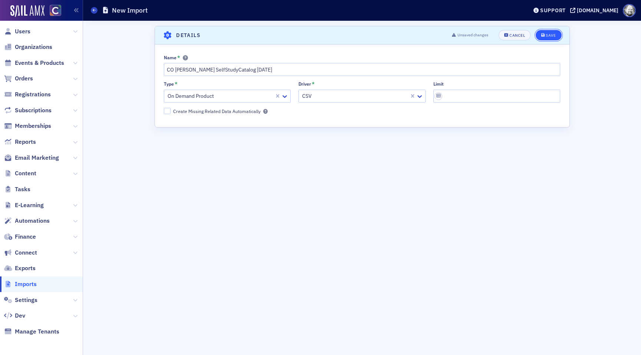
click at [551, 37] on div "Save" at bounding box center [551, 35] width 10 height 4
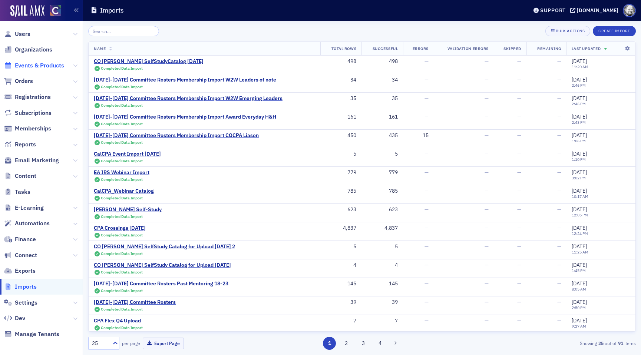
click at [36, 66] on span "Events & Products" at bounding box center [39, 66] width 49 height 8
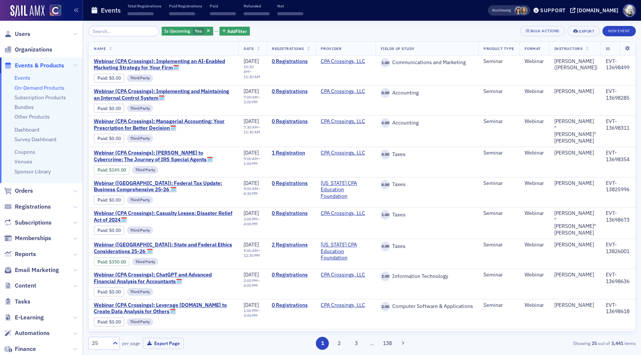
click at [39, 86] on link "On-Demand Products" at bounding box center [39, 88] width 50 height 7
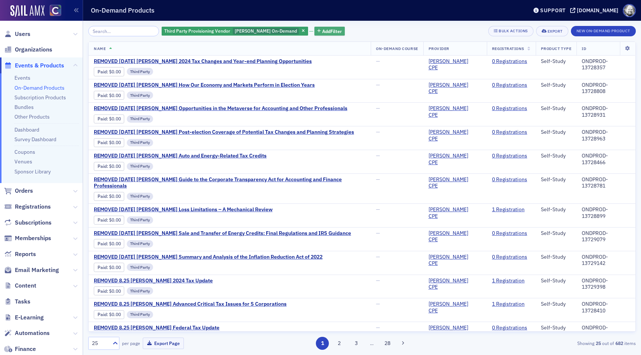
click at [322, 29] on span "Add Filter" at bounding box center [332, 31] width 20 height 7
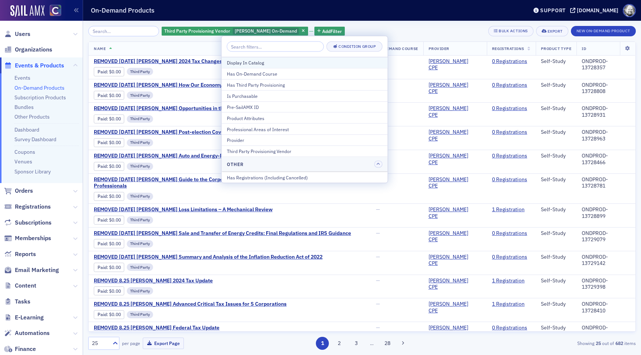
click at [287, 64] on div "Display In Catalog" at bounding box center [305, 62] width 156 height 7
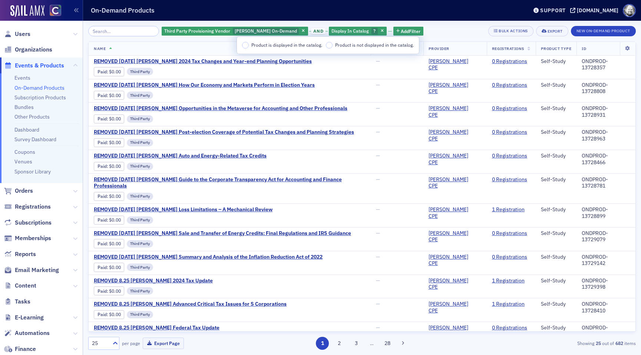
click at [280, 44] on span "Product is displayed in the catalog." at bounding box center [286, 45] width 71 height 6
click at [249, 44] on input "Product is displayed in the catalog." at bounding box center [245, 45] width 7 height 7
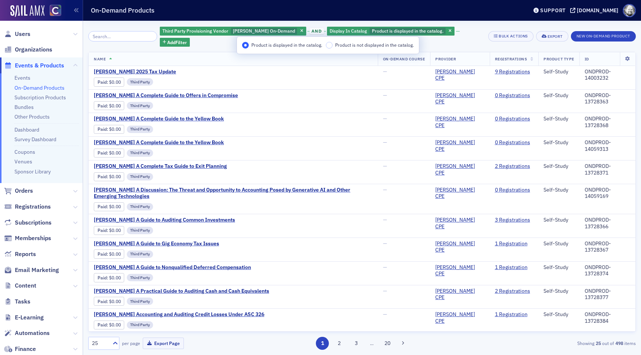
click at [473, 29] on div "Third Party Provisioning Vendor [PERSON_NAME] On-Demand and Display In Catalog …" at bounding box center [362, 36] width 548 height 21
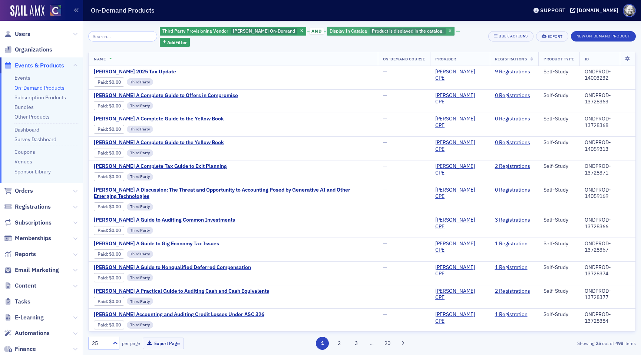
click at [376, 32] on span "Product is displayed in the catalog." at bounding box center [408, 31] width 72 height 6
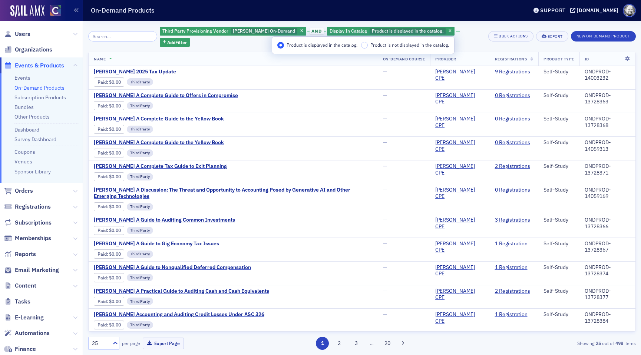
click at [375, 42] on span "Product is not displayed in the catalog." at bounding box center [409, 45] width 79 height 6
click at [368, 42] on input "Product is not displayed in the catalog." at bounding box center [364, 45] width 7 height 7
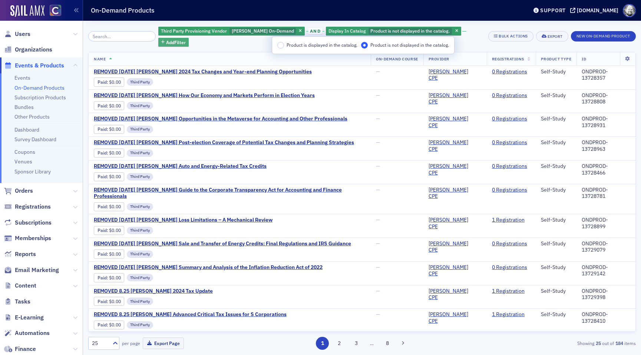
click at [186, 39] on span "Add Filter" at bounding box center [176, 42] width 20 height 7
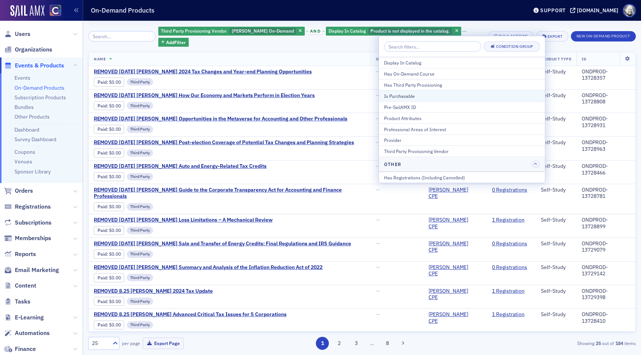
click at [438, 96] on div "Is Purchasable" at bounding box center [462, 95] width 156 height 7
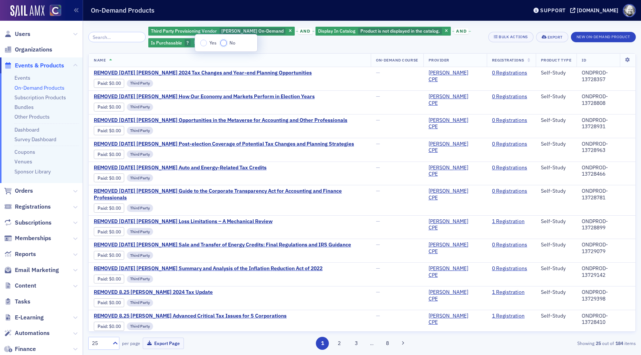
click at [225, 44] on input "No" at bounding box center [223, 43] width 7 height 7
click at [339, 46] on div "Third Party Provisioning Vendor [PERSON_NAME] On-Demand and Display In Catalog …" at bounding box center [316, 37] width 336 height 22
